Goal: Task Accomplishment & Management: Manage account settings

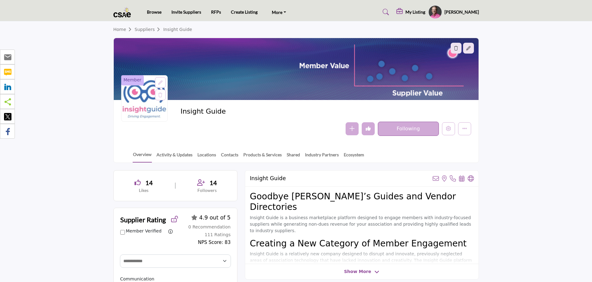
select select "Select Partner"
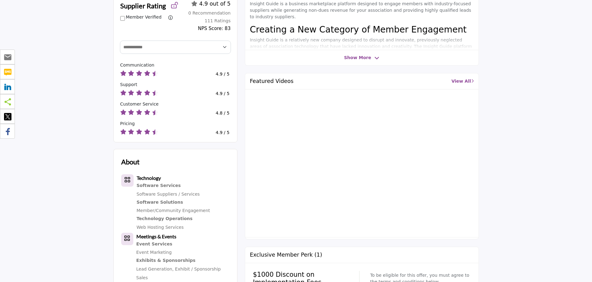
scroll to position [217, 0]
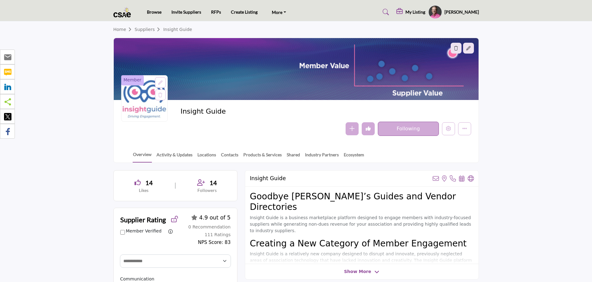
click at [425, 13] on h5 "My Listing" at bounding box center [415, 12] width 20 height 6
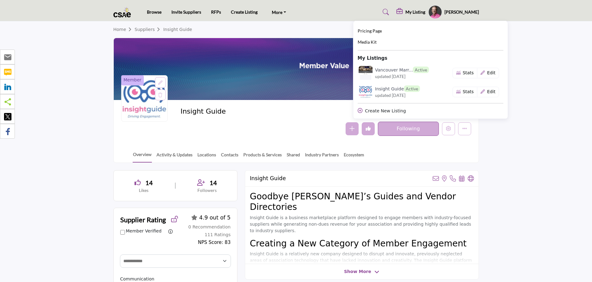
click at [562, 129] on section "Home Suppliers Insight Guide Member Insight Guide Follow Following" at bounding box center [296, 92] width 592 height 142
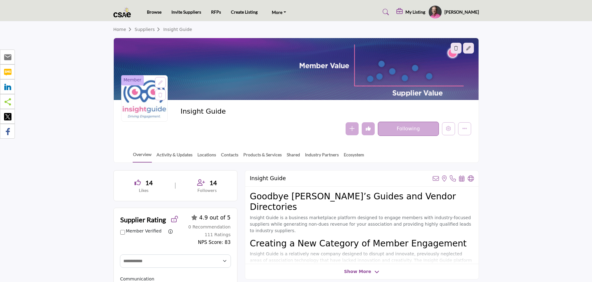
click at [420, 10] on h5 "My Listing" at bounding box center [415, 12] width 20 height 6
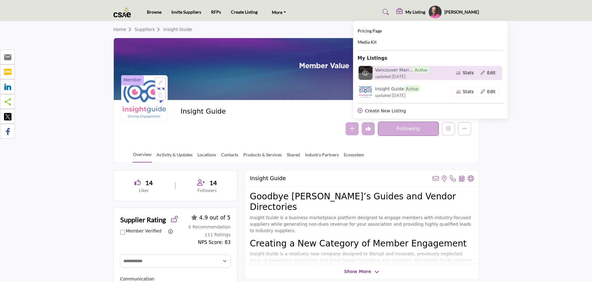
click at [400, 68] on h6 "Vancouver Marr... Active" at bounding box center [402, 70] width 54 height 7
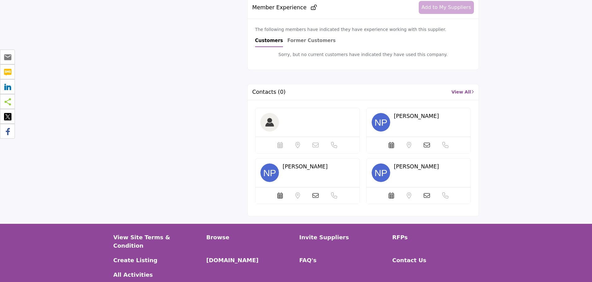
scroll to position [403, 0]
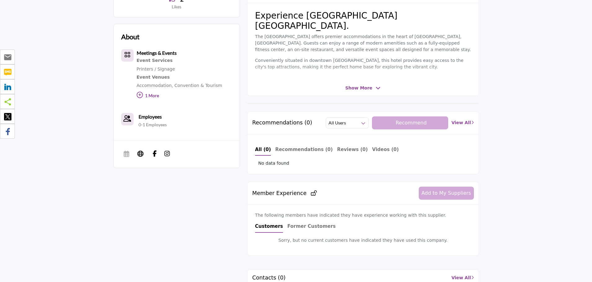
scroll to position [0, 0]
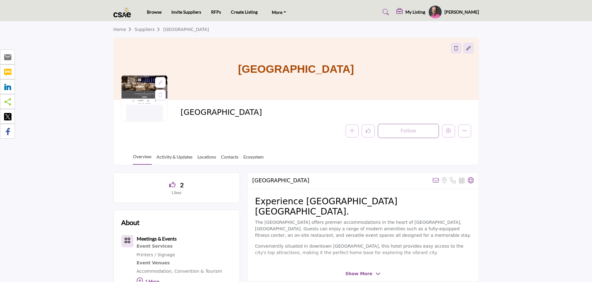
click at [425, 14] on h5 "My Listing" at bounding box center [415, 12] width 20 height 6
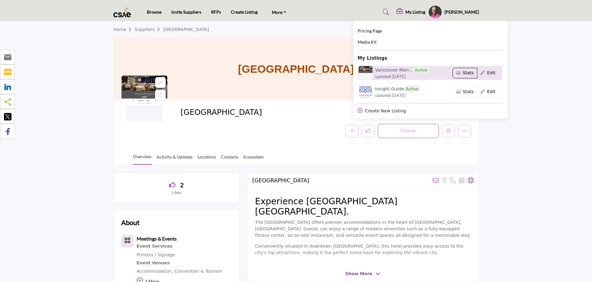
click at [477, 75] on button "Stats" at bounding box center [464, 73] width 25 height 11
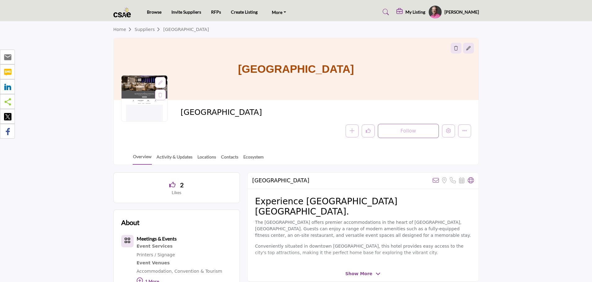
click at [425, 10] on h5 "My Listing" at bounding box center [415, 12] width 20 height 6
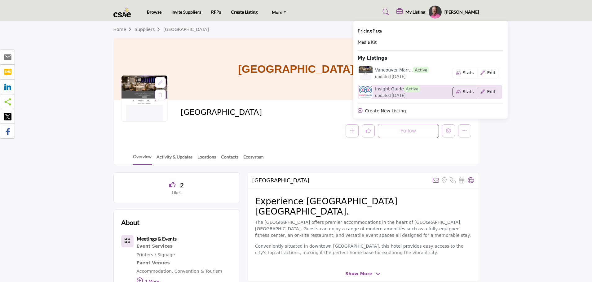
click at [477, 93] on button "Stats" at bounding box center [464, 92] width 25 height 11
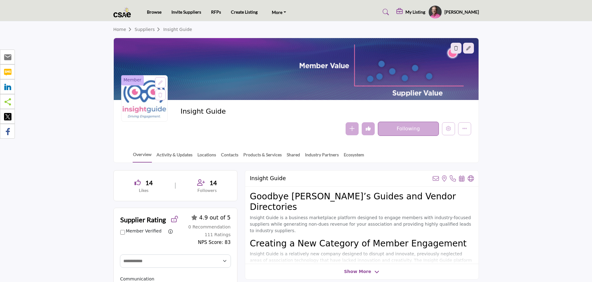
click at [421, 11] on h5 "My Listing" at bounding box center [415, 12] width 20 height 6
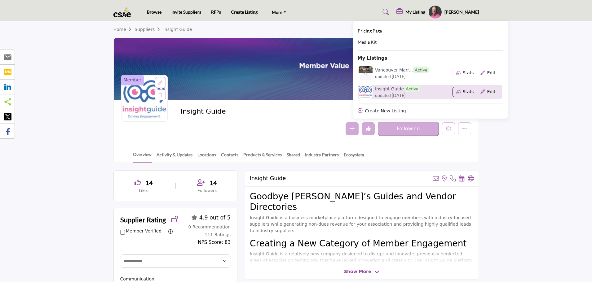
click at [477, 94] on button "Stats" at bounding box center [464, 92] width 25 height 11
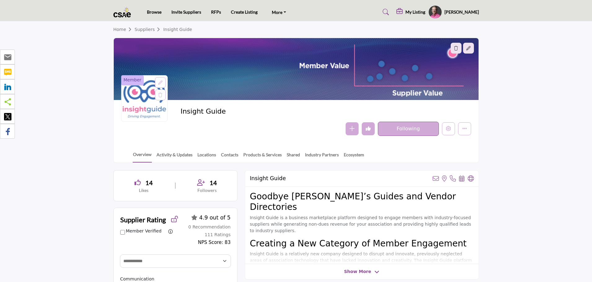
click at [555, 150] on section "Home Suppliers Insight Guide Member Insight Guide Follow Following" at bounding box center [296, 92] width 592 height 142
click at [422, 12] on h5 "My Listing" at bounding box center [415, 12] width 20 height 6
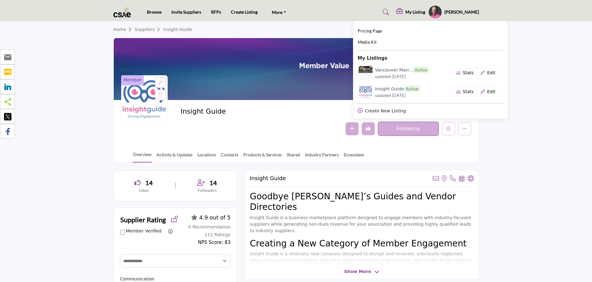
click at [569, 85] on section "Home Suppliers Insight Guide Member Insight Guide Follow Following" at bounding box center [296, 92] width 592 height 142
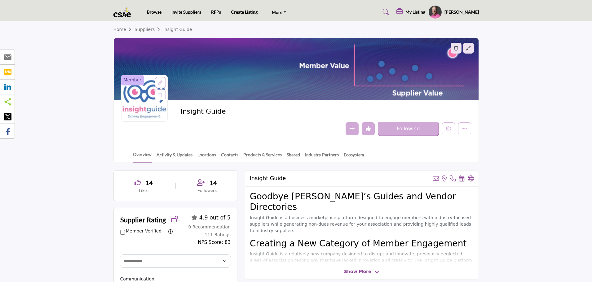
click at [425, 13] on h5 "My Listing" at bounding box center [415, 12] width 20 height 6
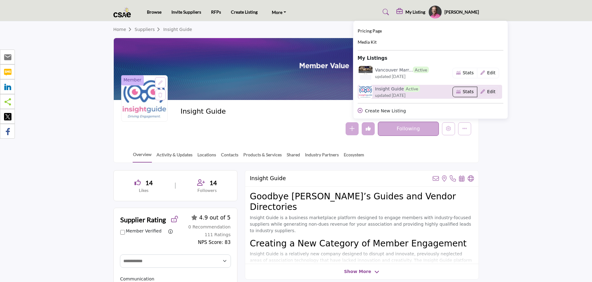
click at [477, 93] on button "Stats" at bounding box center [464, 92] width 25 height 11
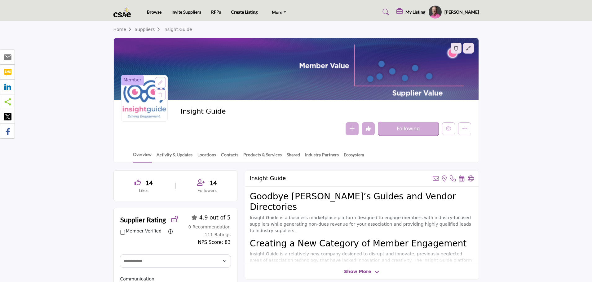
click at [425, 14] on h5 "My Listing" at bounding box center [415, 12] width 20 height 6
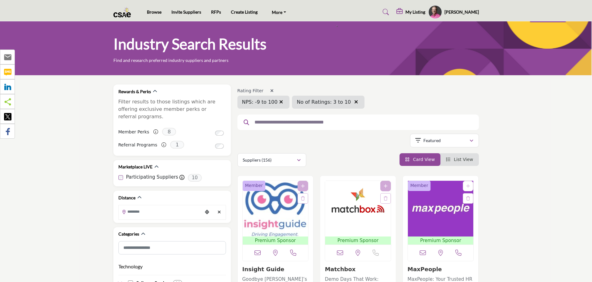
click at [123, 16] on img at bounding box center [123, 12] width 21 height 10
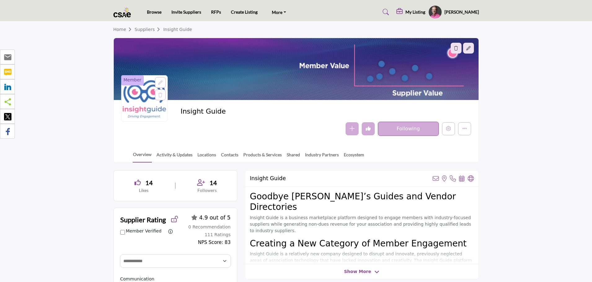
click at [467, 12] on h5 "[PERSON_NAME]" at bounding box center [461, 12] width 34 height 6
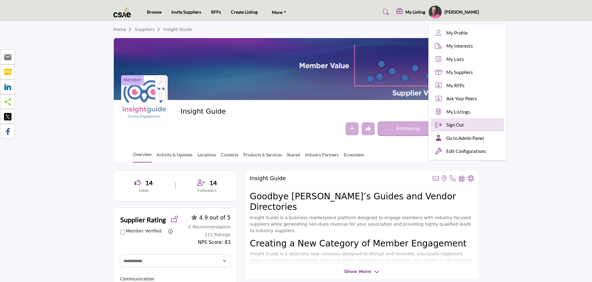
click at [464, 122] on span "Sign Out" at bounding box center [455, 124] width 18 height 7
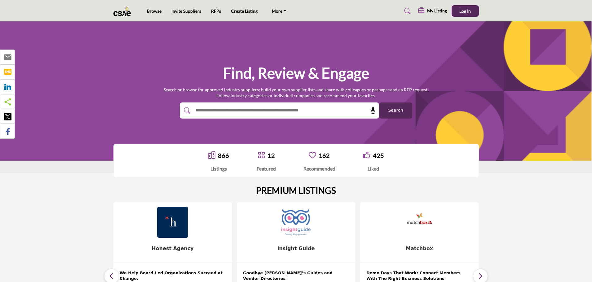
click at [465, 11] on span "Log In" at bounding box center [464, 10] width 11 height 5
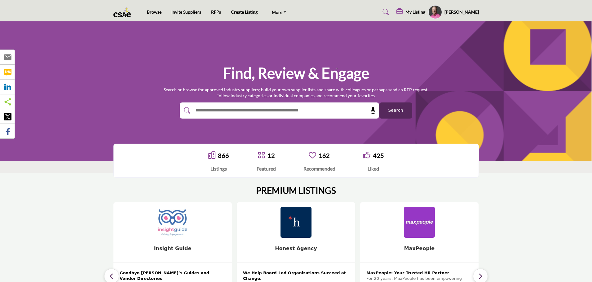
click at [423, 12] on h5 "My Listing" at bounding box center [415, 12] width 20 height 6
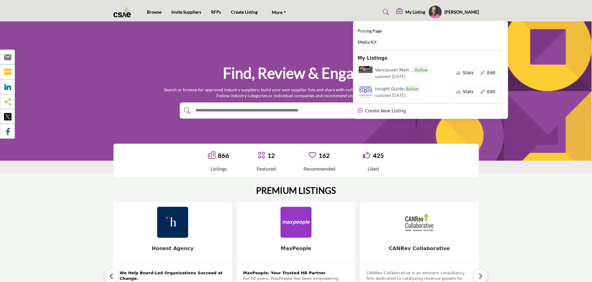
click at [384, 11] on link at bounding box center [384, 12] width 16 height 10
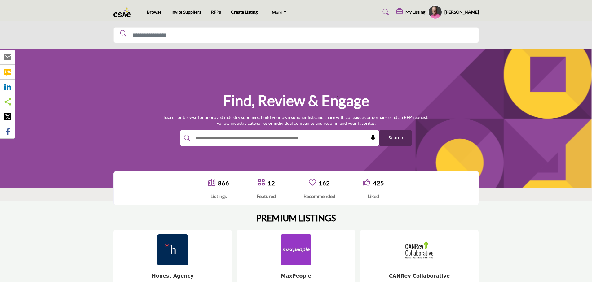
click at [384, 11] on link at bounding box center [384, 12] width 16 height 10
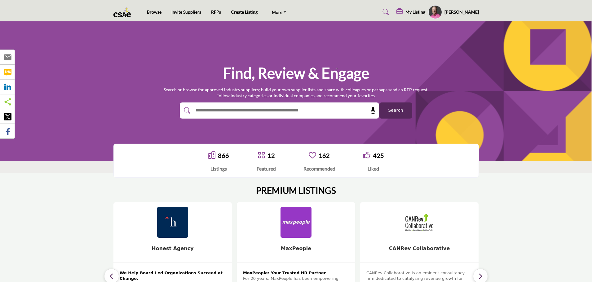
click at [365, 10] on div "My Listing Pricing Page Media Kit Active" at bounding box center [405, 12] width 147 height 14
click at [108, 230] on div "14 Follow" at bounding box center [49, 221] width 118 height 39
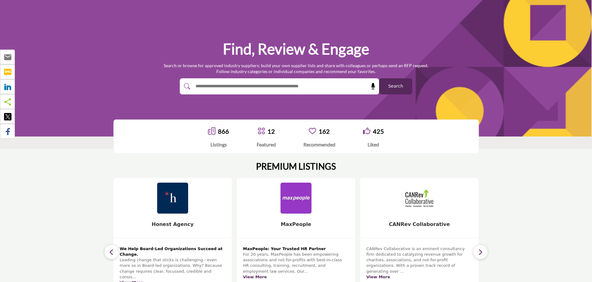
scroll to position [31, 0]
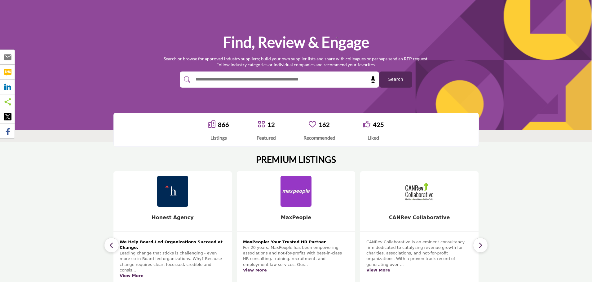
click at [111, 242] on icon "button" at bounding box center [111, 246] width 5 height 8
click at [111, 249] on button "button" at bounding box center [111, 245] width 15 height 15
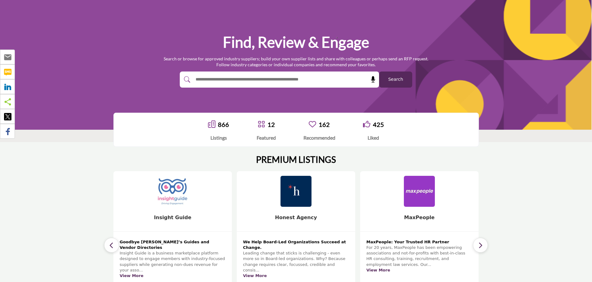
click at [111, 249] on button "button" at bounding box center [111, 245] width 15 height 15
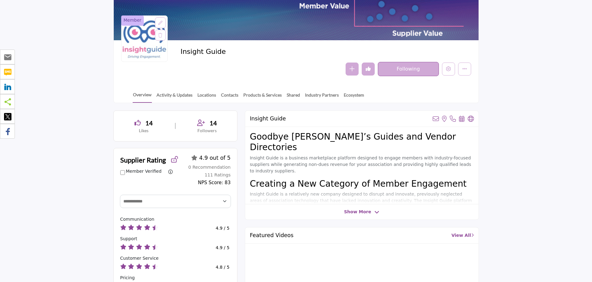
scroll to position [93, 0]
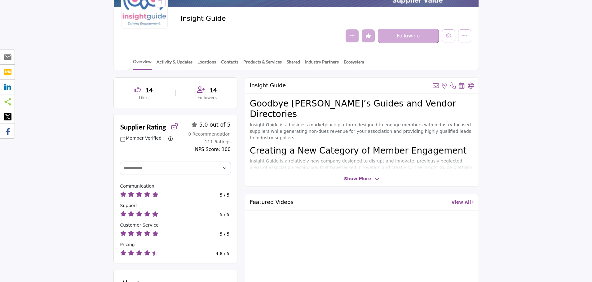
click at [366, 40] on button "Undo like" at bounding box center [368, 35] width 13 height 13
click at [366, 40] on button "Like" at bounding box center [368, 35] width 13 height 13
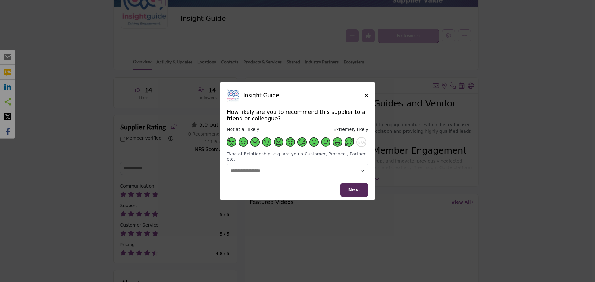
click at [348, 146] on span "Supplier Rating and Recommendation Modal for Insight Guide" at bounding box center [348, 142] width 9 height 9
click at [343, 173] on select "**********" at bounding box center [297, 170] width 141 height 13
select select "********"
click at [227, 164] on select "**********" at bounding box center [297, 170] width 141 height 13
click at [366, 98] on icon "Close" at bounding box center [366, 95] width 4 height 5
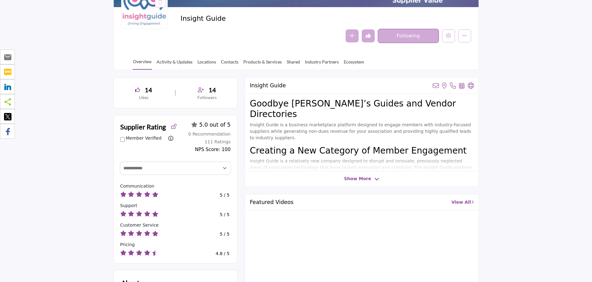
scroll to position [62, 0]
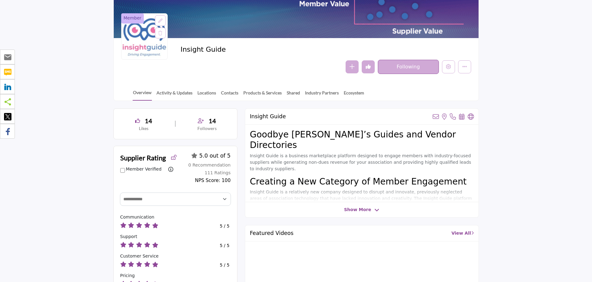
click at [378, 210] on div "Show More" at bounding box center [361, 210] width 233 height 7
click at [371, 211] on span "Show More" at bounding box center [361, 210] width 35 height 7
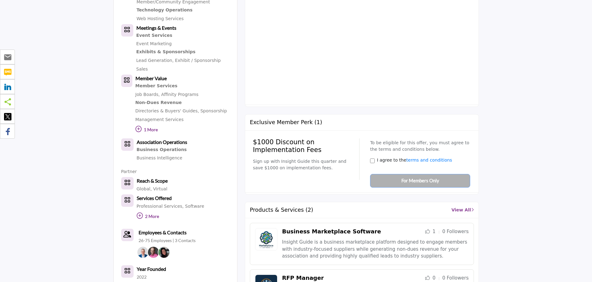
scroll to position [434, 0]
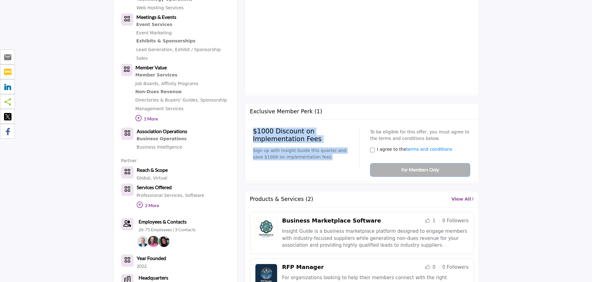
drag, startPoint x: 317, startPoint y: 127, endPoint x: 251, endPoint y: 100, distance: 71.6
click at [251, 125] on div "$1000 Discount on Implementation Fees Sign up with Insight Guide this quarter a…" at bounding box center [362, 151] width 224 height 52
click at [335, 136] on div "$1000 Discount on Implementation Fees Sign up with Insight Guide this quarter a…" at bounding box center [306, 149] width 107 height 42
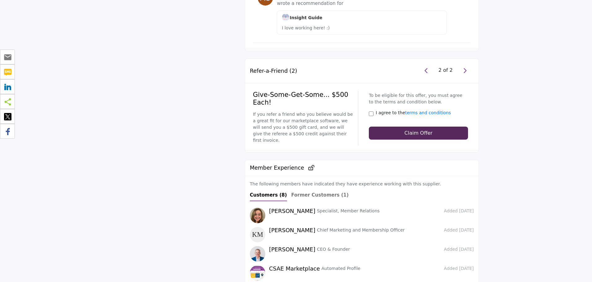
scroll to position [1239, 0]
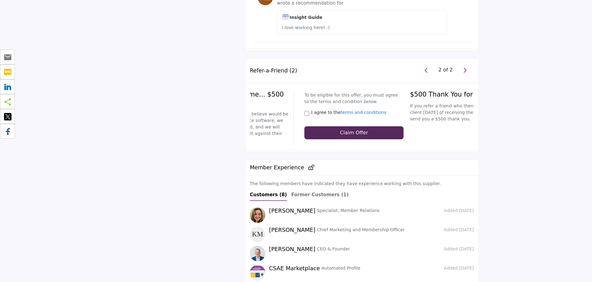
drag, startPoint x: 275, startPoint y: 67, endPoint x: 189, endPoint y: 62, distance: 86.2
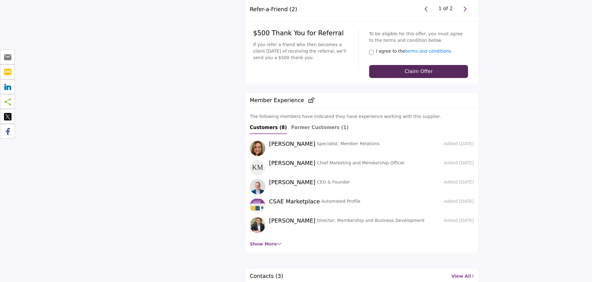
scroll to position [1301, 0]
click at [269, 241] on link "Show More" at bounding box center [266, 243] width 32 height 5
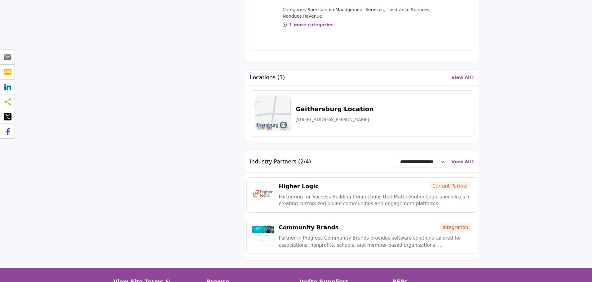
scroll to position [2070, 0]
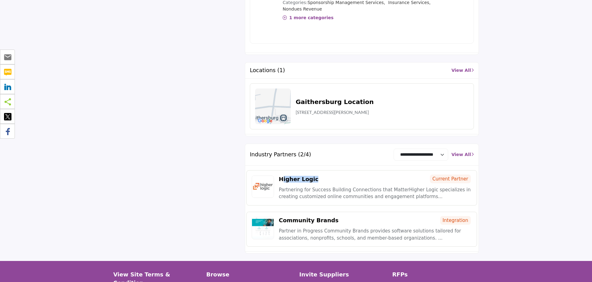
drag, startPoint x: 281, startPoint y: 105, endPoint x: 310, endPoint y: 105, distance: 29.1
click at [310, 176] on h2 "Higher Logic" at bounding box center [299, 179] width 40 height 7
click at [315, 176] on div "Higher Logic Current Partner" at bounding box center [375, 179] width 193 height 7
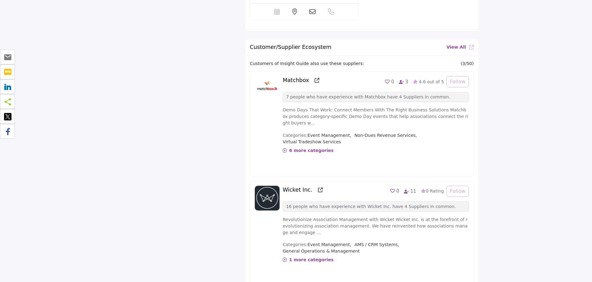
scroll to position [1735, 0]
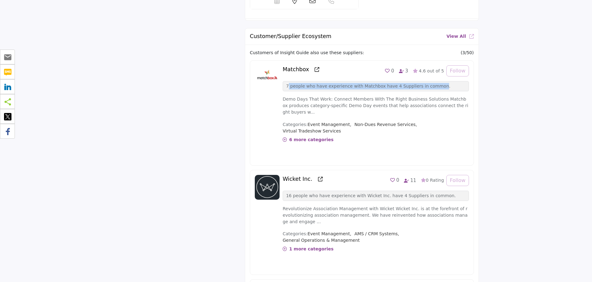
drag, startPoint x: 287, startPoint y: 52, endPoint x: 428, endPoint y: 50, distance: 141.0
click at [428, 83] on p "7 people who have experience with Matchbox have 4 Suppliers in common." at bounding box center [375, 86] width 179 height 7
click at [429, 83] on p "7 people who have experience with Matchbox have 4 Suppliers in common." at bounding box center [375, 86] width 179 height 7
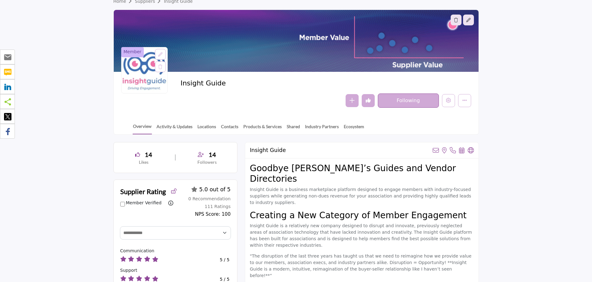
scroll to position [0, 0]
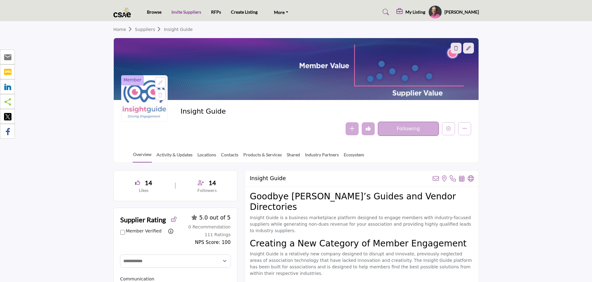
click at [189, 12] on link "Invite Suppliers" at bounding box center [186, 11] width 30 height 5
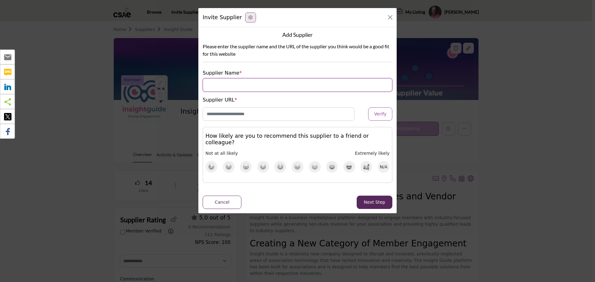
click at [264, 82] on input "Supplier Name" at bounding box center [298, 84] width 190 height 13
type input "*******"
click at [265, 113] on input "Enter Website URL" at bounding box center [279, 113] width 152 height 13
type input "**********"
click at [391, 18] on button "Close" at bounding box center [390, 17] width 9 height 9
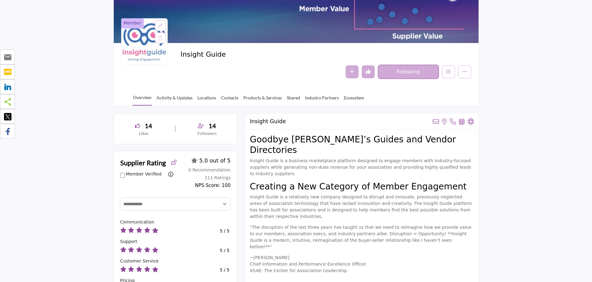
scroll to position [62, 0]
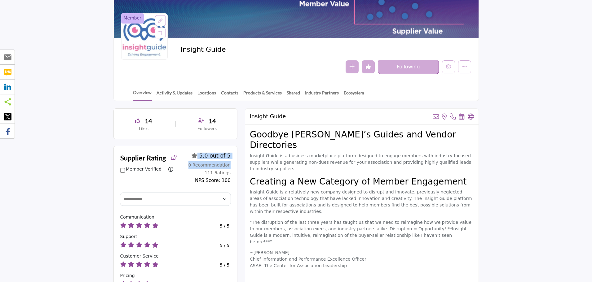
drag, startPoint x: 201, startPoint y: 158, endPoint x: 231, endPoint y: 159, distance: 30.1
click at [231, 159] on div "Supplier Rating Member Verified Filter ratings by members only (removes the sup…" at bounding box center [175, 168] width 123 height 45
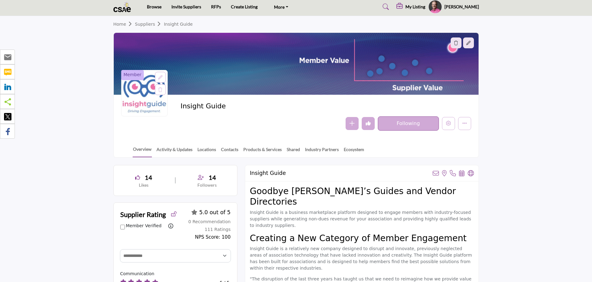
scroll to position [0, 0]
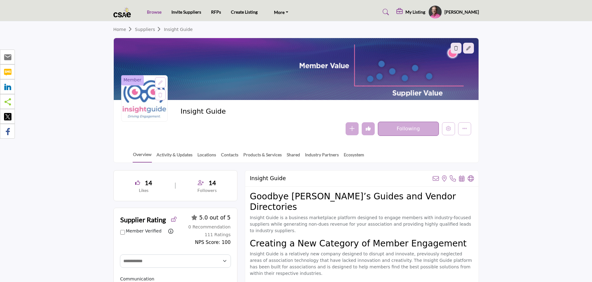
click at [154, 13] on link "Browse" at bounding box center [154, 11] width 15 height 5
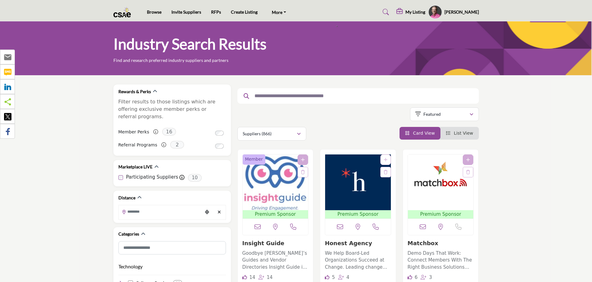
click at [331, 93] on input "text" at bounding box center [355, 96] width 209 height 8
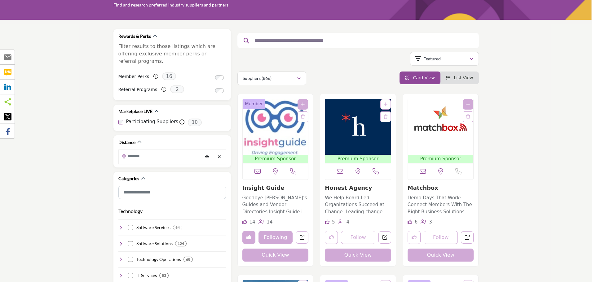
scroll to position [62, 0]
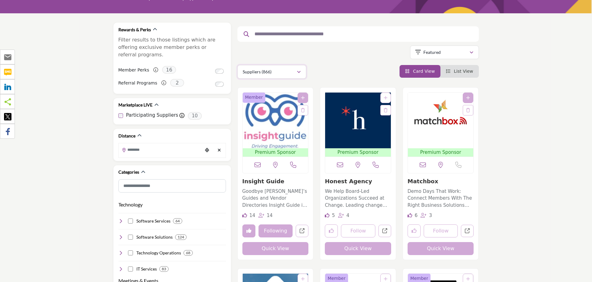
click at [292, 77] on button "Suppliers (866)" at bounding box center [271, 72] width 69 height 14
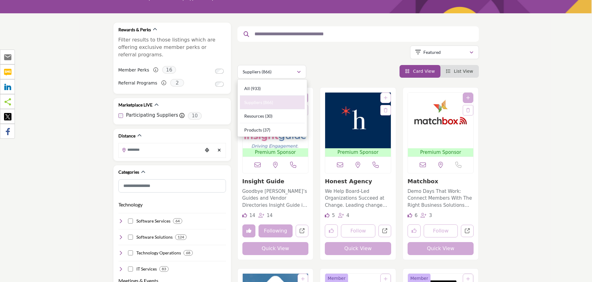
click at [340, 72] on div "Suppliers (866) All (933) Suppliers (866) Resources (30) Products (37)" at bounding box center [357, 72] width 241 height 14
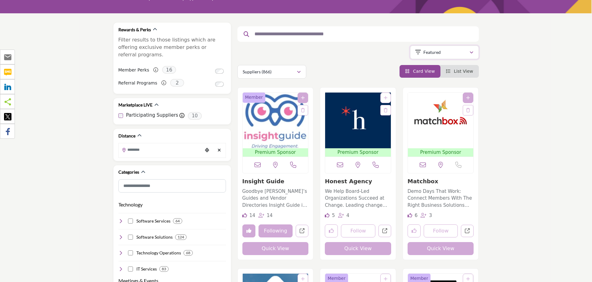
click at [433, 55] on p "Featured" at bounding box center [431, 52] width 17 height 6
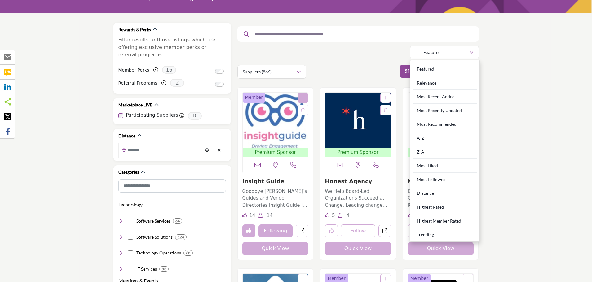
click at [336, 59] on div "Showing 21 results out of 866" at bounding box center [357, 54] width 241 height 16
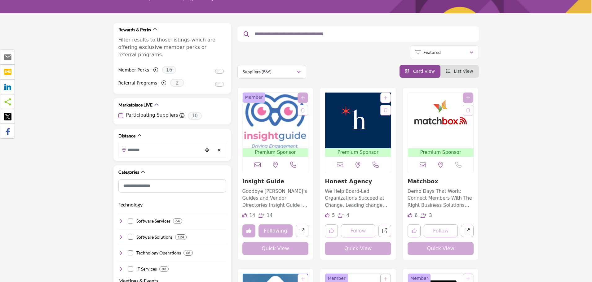
click at [119, 219] on icon at bounding box center [120, 221] width 5 height 5
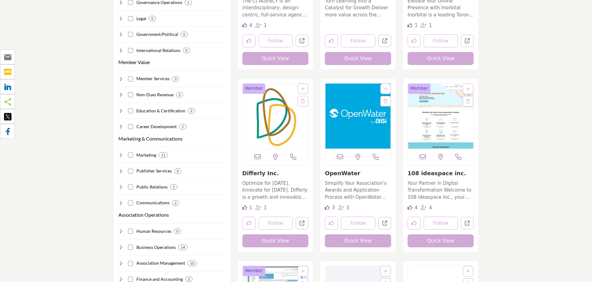
scroll to position [682, 0]
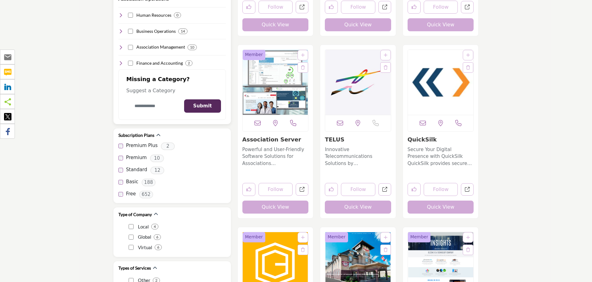
click at [161, 99] on input "Category Name" at bounding box center [152, 106] width 52 height 15
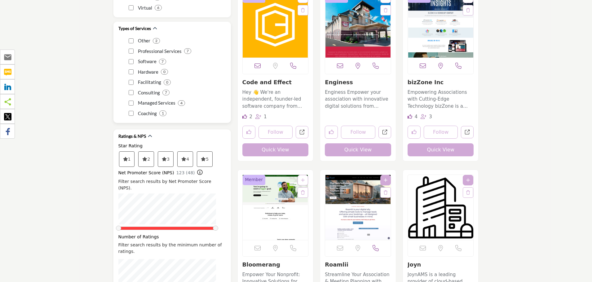
scroll to position [929, 0]
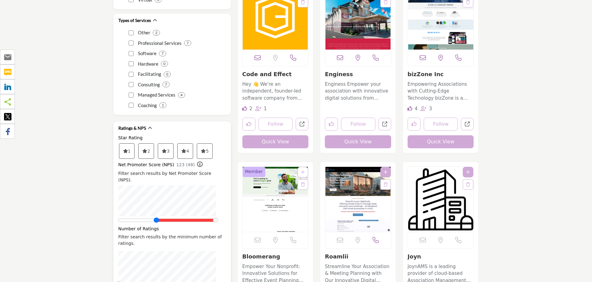
drag, startPoint x: 119, startPoint y: 207, endPoint x: 157, endPoint y: 207, distance: 38.1
click at [157, 218] on span at bounding box center [156, 220] width 5 height 5
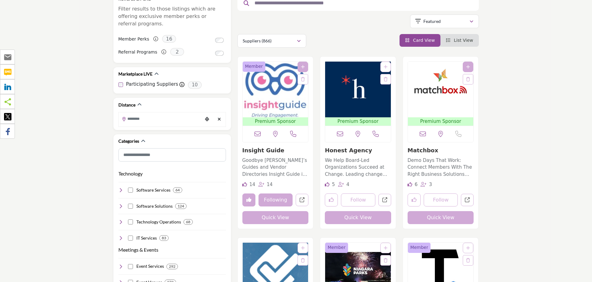
scroll to position [124, 0]
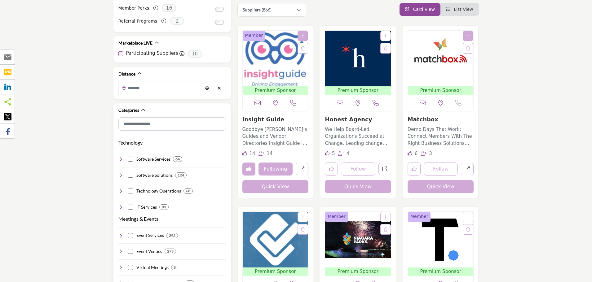
click at [120, 157] on icon at bounding box center [120, 159] width 5 height 5
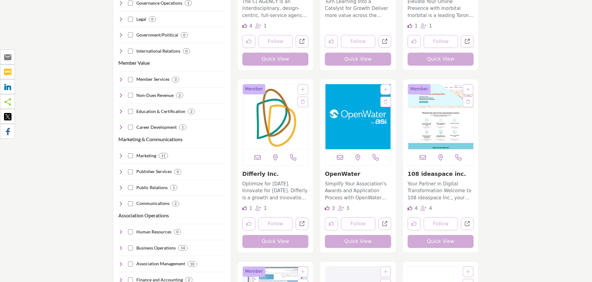
scroll to position [558, 0]
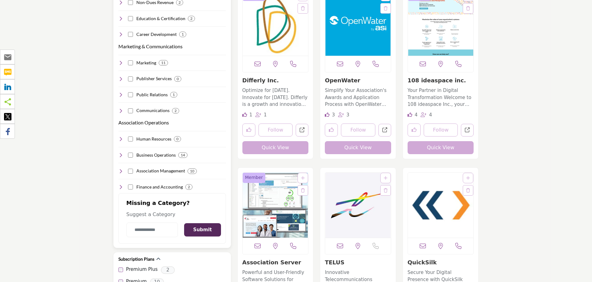
click at [156, 136] on h4 "Human Resources" at bounding box center [153, 139] width 35 height 6
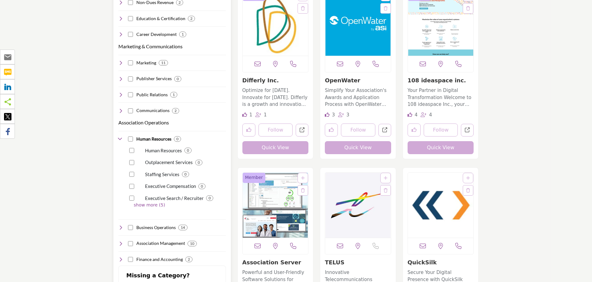
scroll to position [651, 0]
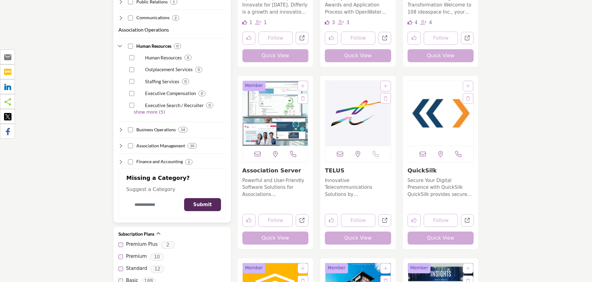
click at [138, 199] on input "Category Name" at bounding box center [152, 205] width 52 height 15
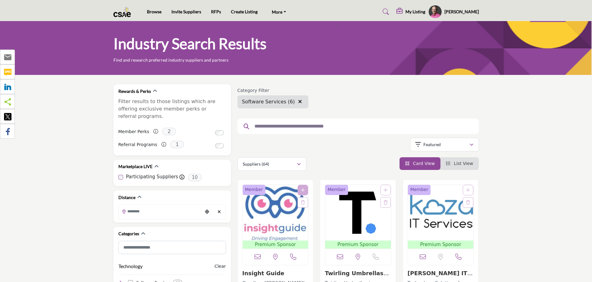
scroll to position [0, 0]
click at [425, 15] on h5 "My Listing" at bounding box center [415, 12] width 20 height 6
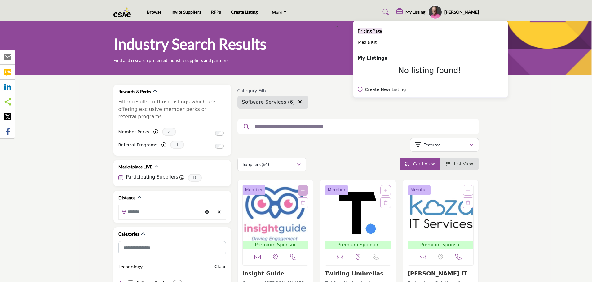
click at [382, 32] on span "Pricing Page" at bounding box center [369, 30] width 24 height 5
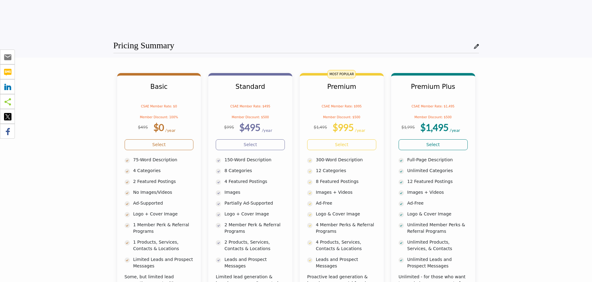
scroll to position [124, 0]
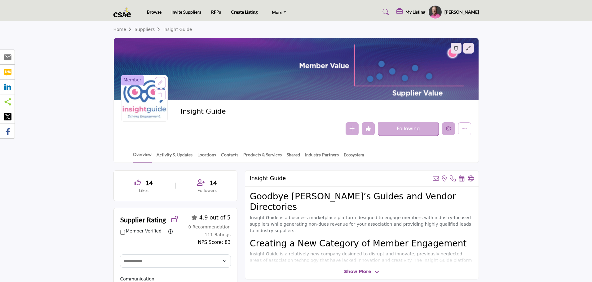
click at [445, 131] on button "Edit company" at bounding box center [448, 128] width 13 height 13
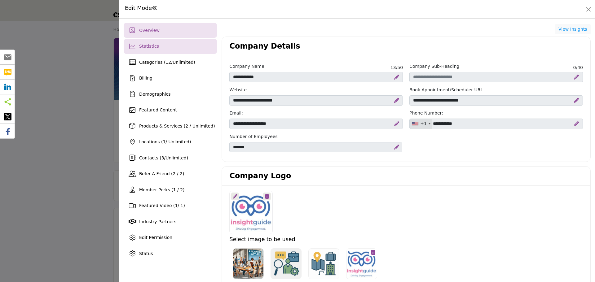
click at [169, 49] on div "Statistics" at bounding box center [170, 46] width 93 height 15
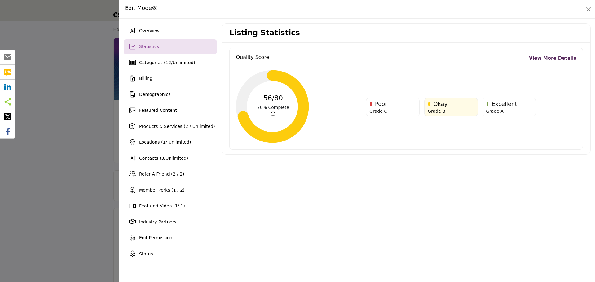
click at [556, 58] on link "View More Details" at bounding box center [552, 58] width 47 height 7
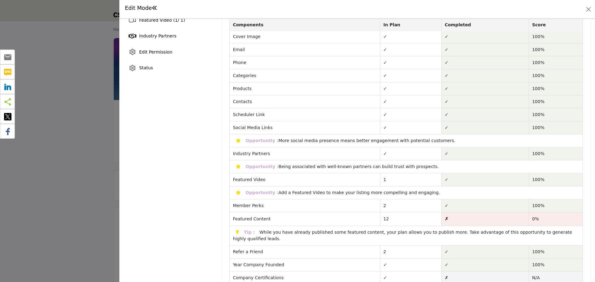
scroll to position [217, 0]
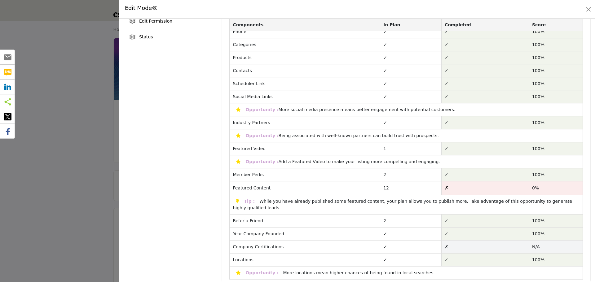
drag, startPoint x: 274, startPoint y: 111, endPoint x: 429, endPoint y: 110, distance: 155.8
click at [429, 110] on div "Opportunity : More social media presence means better engagement with potential…" at bounding box center [344, 109] width 229 height 5
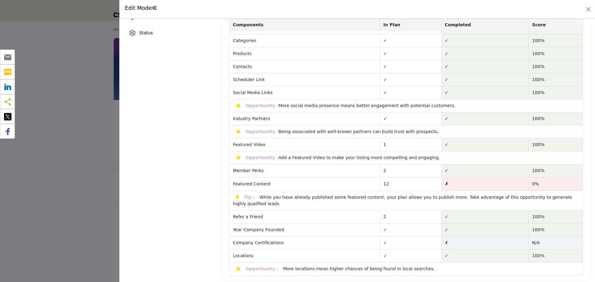
scroll to position [222, 0]
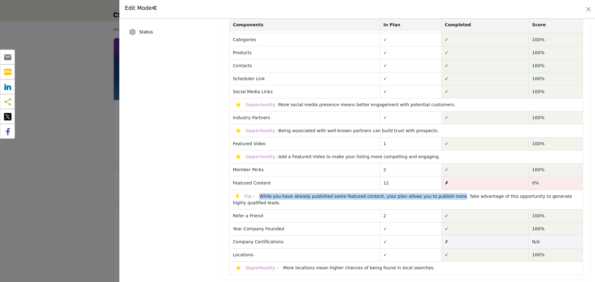
drag, startPoint x: 257, startPoint y: 198, endPoint x: 439, endPoint y: 201, distance: 182.2
click at [439, 201] on td "Tip : While you have already published some featured content, your plan allows …" at bounding box center [406, 200] width 353 height 20
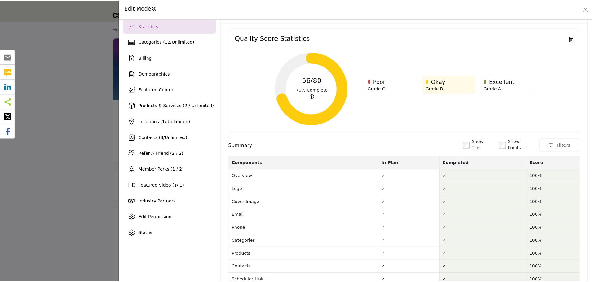
scroll to position [5, 0]
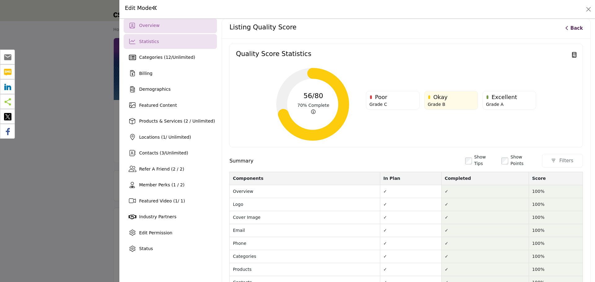
click at [170, 26] on div "Overview" at bounding box center [170, 25] width 93 height 15
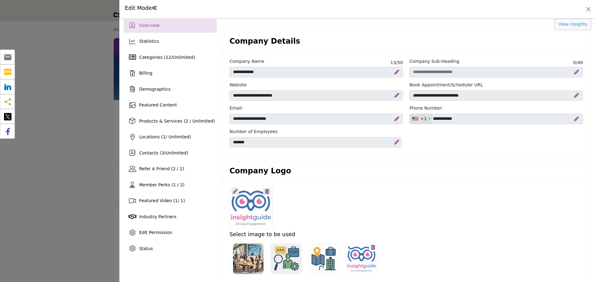
click at [565, 24] on button "View Insights" at bounding box center [573, 24] width 36 height 11
click at [586, 8] on button "Close" at bounding box center [588, 9] width 9 height 9
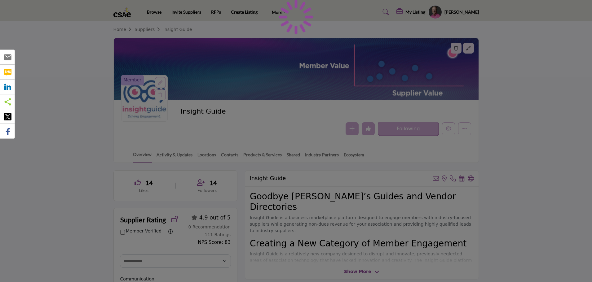
click at [426, 12] on div at bounding box center [296, 141] width 592 height 282
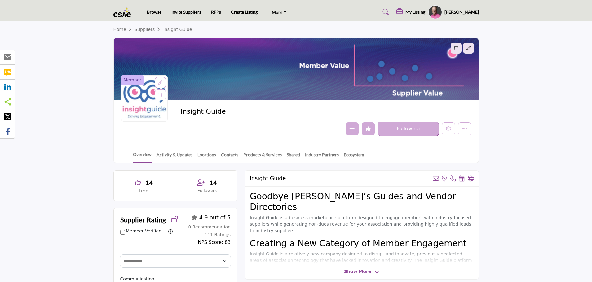
click at [425, 12] on h5 "My Listing" at bounding box center [415, 12] width 20 height 6
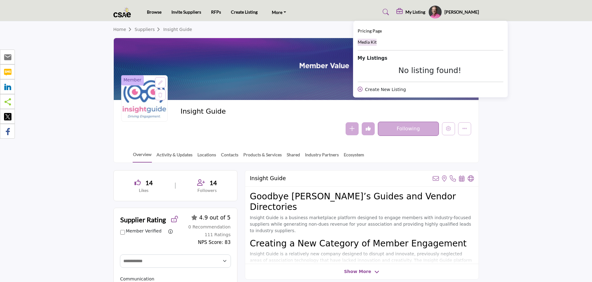
click at [376, 44] on span "Media Kit" at bounding box center [366, 41] width 19 height 5
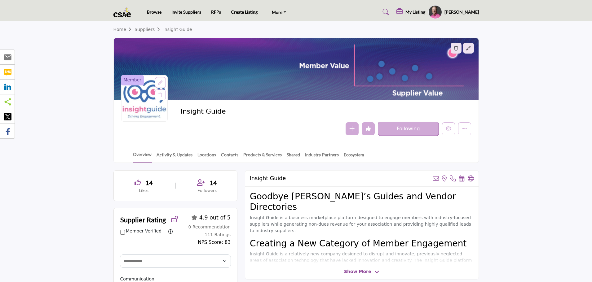
click at [420, 11] on h5 "My Listing" at bounding box center [415, 12] width 20 height 6
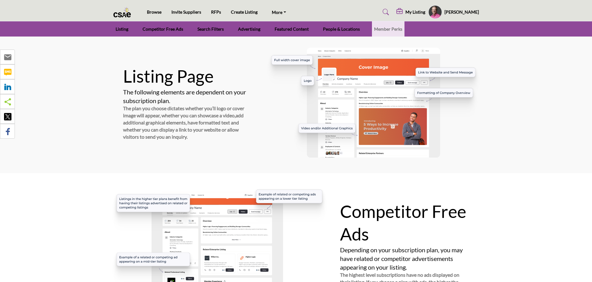
click at [423, 11] on h5 "My Listing" at bounding box center [415, 12] width 20 height 6
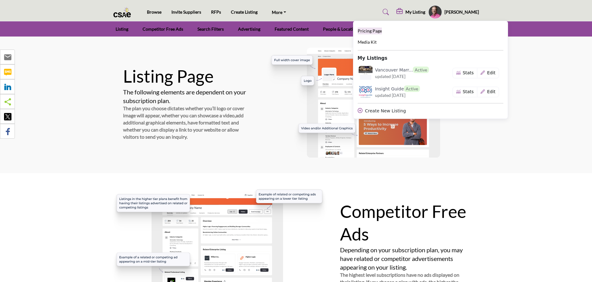
click at [382, 30] on span "Pricing Page" at bounding box center [369, 30] width 24 height 5
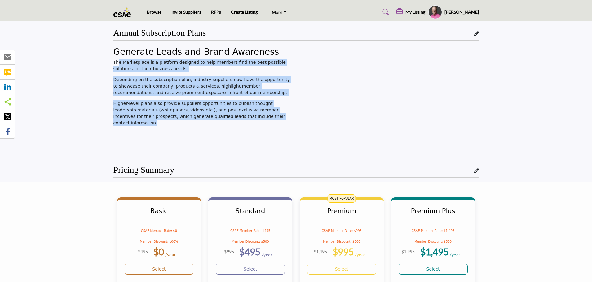
drag, startPoint x: 117, startPoint y: 59, endPoint x: 250, endPoint y: 115, distance: 144.2
click at [250, 115] on div "Generate Leads and Brand Awareness The Marketplace is a platform designed to he…" at bounding box center [202, 87] width 179 height 80
click at [250, 115] on p "Higher-level plans also provide suppliers opportunities to publish thought lead…" at bounding box center [202, 113] width 179 height 26
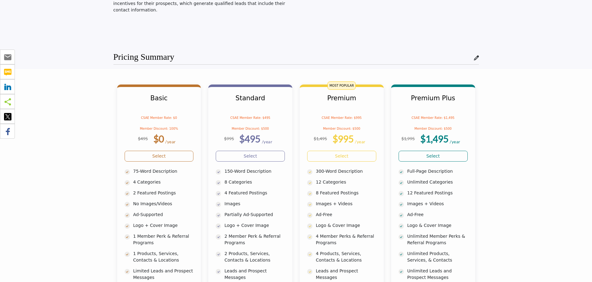
scroll to position [124, 0]
